Goal: Check status: Check status

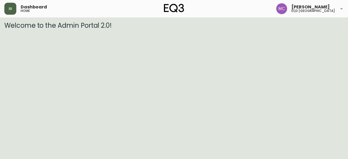
click at [11, 7] on icon "button" at bounding box center [10, 9] width 4 height 4
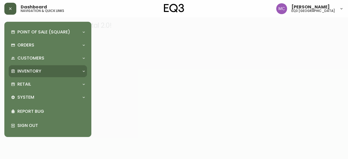
click at [26, 74] on p "Inventory" at bounding box center [29, 71] width 24 height 6
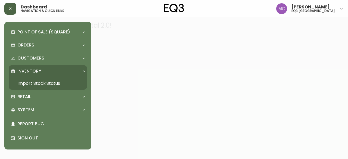
click at [31, 81] on link "Import Stock Status" at bounding box center [48, 83] width 78 height 12
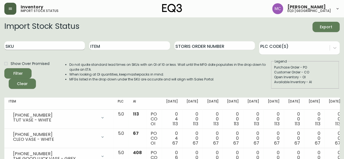
click at [23, 43] on input "SKU" at bounding box center [44, 45] width 80 height 9
type input "3020-133-0-A"
click at [4, 68] on button "Filter" at bounding box center [17, 73] width 27 height 10
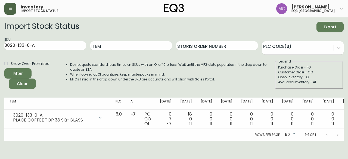
click at [348, 68] on main "Import Stock Status Export SKU 3020-133-0-A Item Storis Order Number PLC Code(s…" at bounding box center [174, 78] width 348 height 123
